Goal: Task Accomplishment & Management: Manage account settings

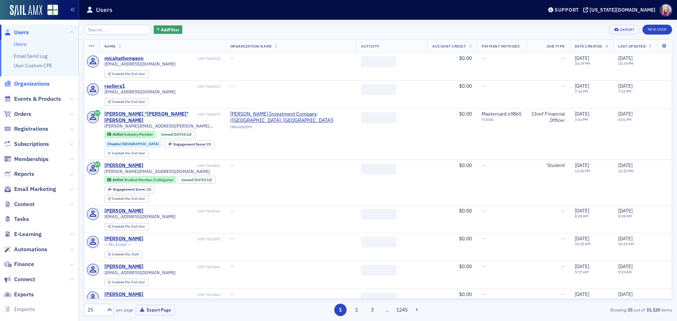
click at [30, 83] on span "Organizations" at bounding box center [32, 84] width 36 height 8
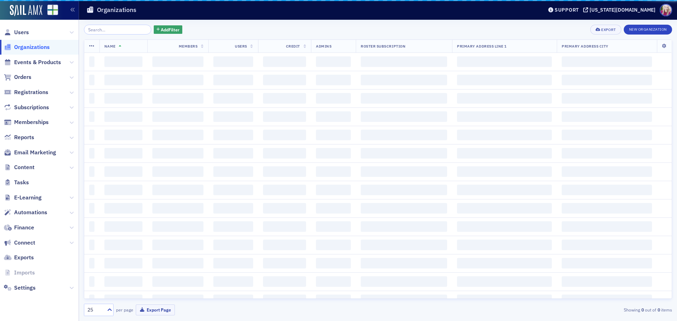
click at [118, 29] on input "search" at bounding box center [117, 30] width 67 height 10
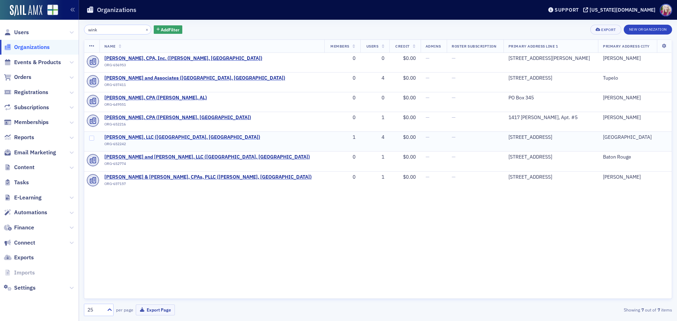
type input "wink"
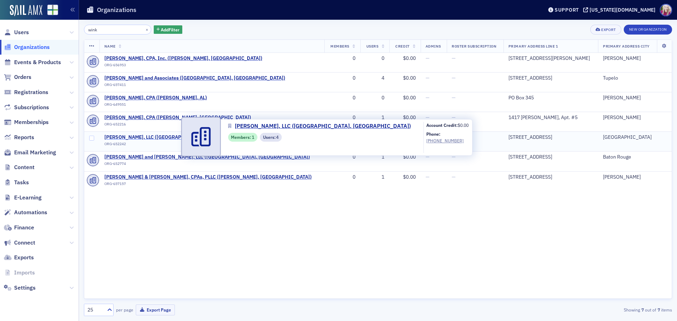
click at [150, 136] on span "[PERSON_NAME], LLC ([GEOGRAPHIC_DATA], [GEOGRAPHIC_DATA])" at bounding box center [182, 137] width 156 height 6
select select "US"
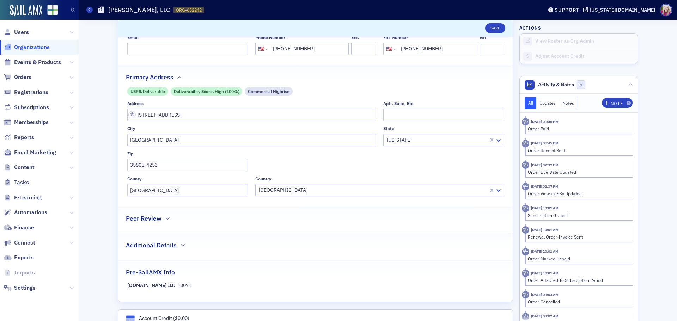
scroll to position [176, 0]
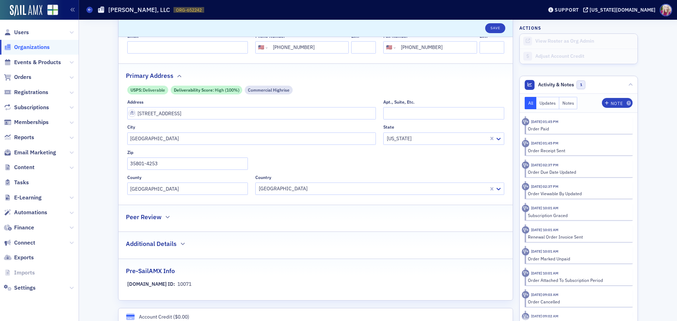
click at [153, 216] on h2 "Peer Review" at bounding box center [144, 217] width 36 height 9
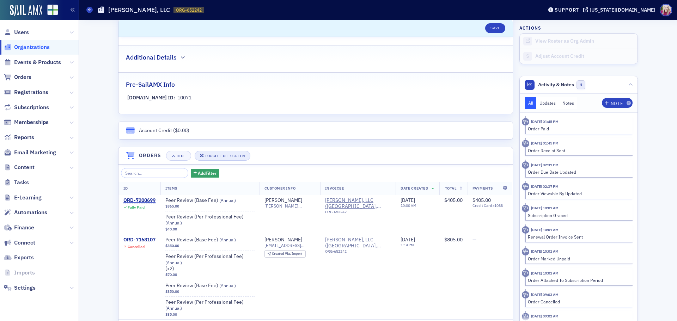
scroll to position [494, 0]
